Goal: Information Seeking & Learning: Learn about a topic

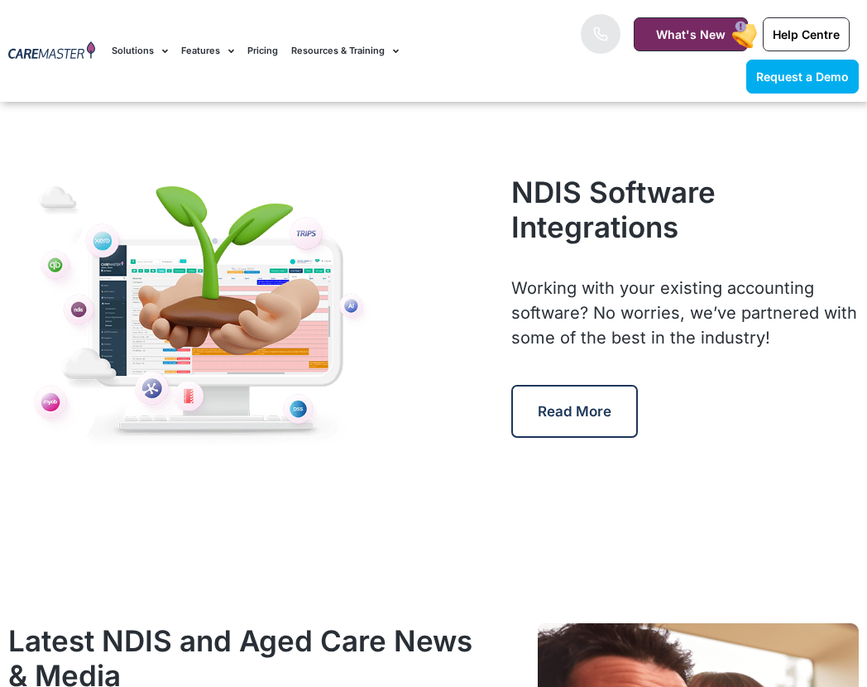
scroll to position [7724, 0]
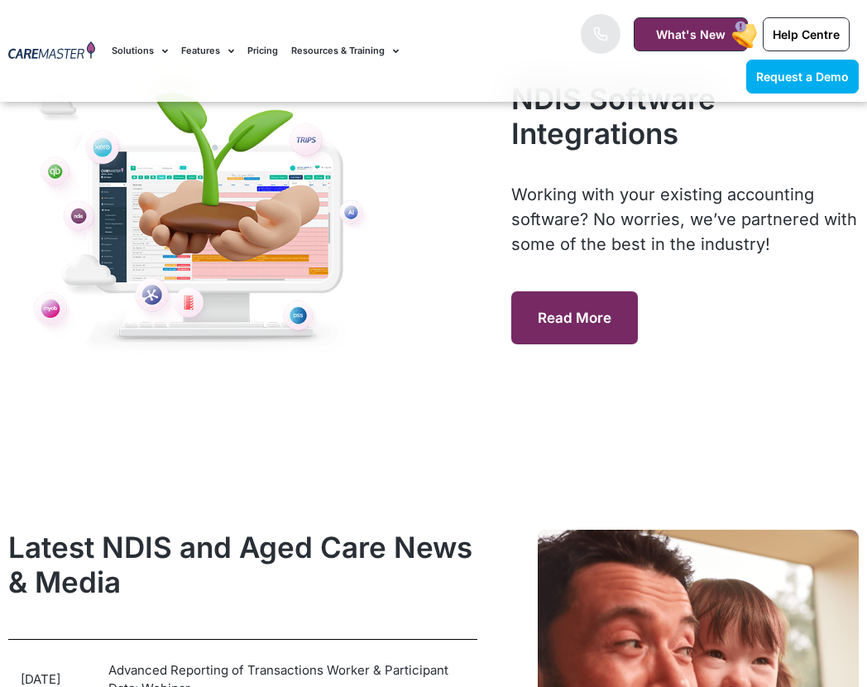
click at [589, 319] on span "Read More" at bounding box center [575, 318] width 74 height 17
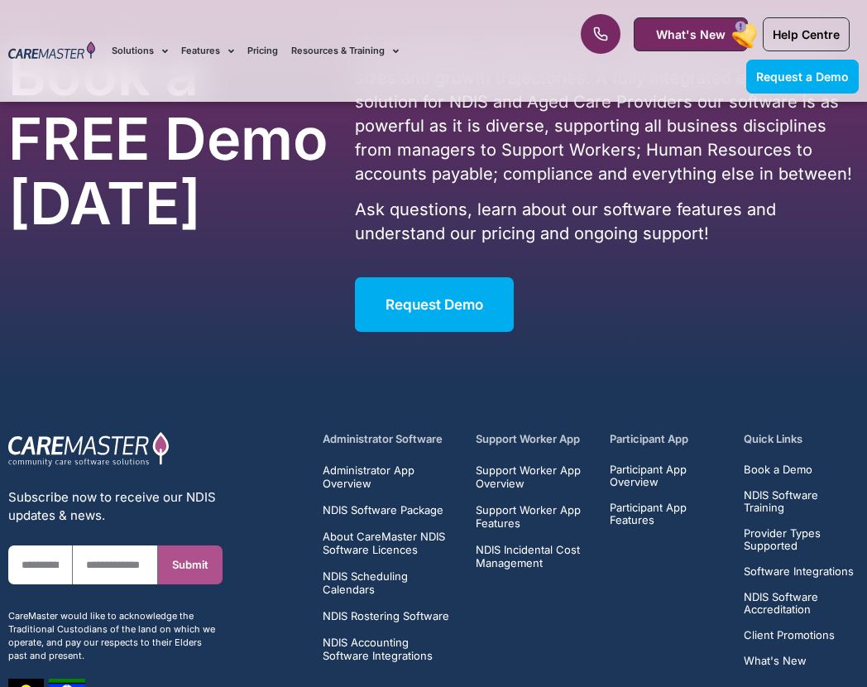
scroll to position [8050, 0]
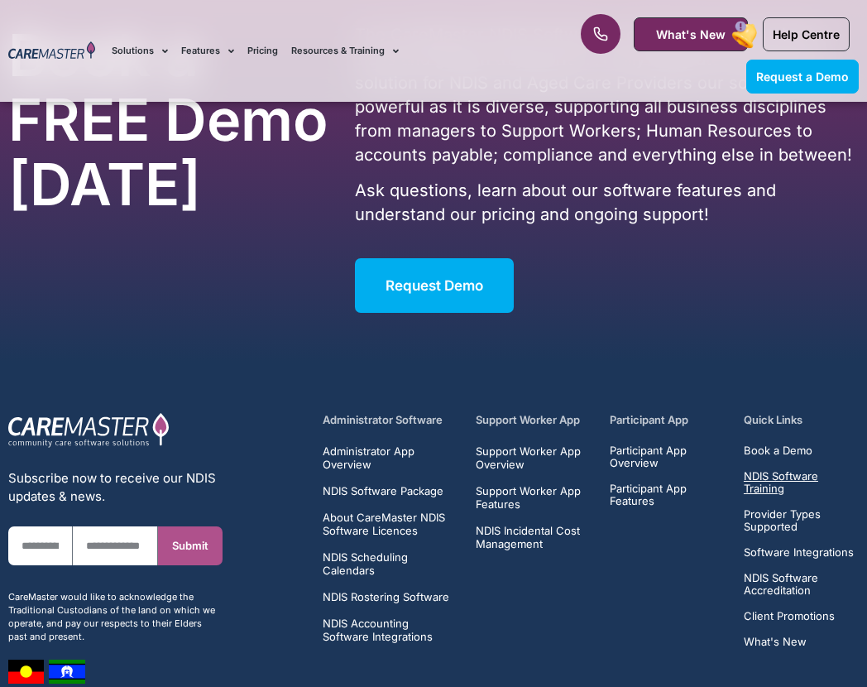
click at [783, 470] on span "NDIS Software Training" at bounding box center [801, 482] width 115 height 25
